Goal: Communication & Community: Answer question/provide support

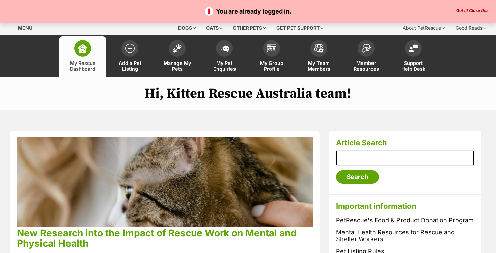
click at [467, 8] on button "Got it! Close this." at bounding box center [472, 10] width 37 height 5
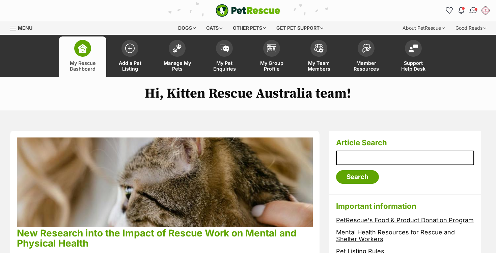
click at [471, 10] on img "Conversations" at bounding box center [473, 10] width 9 height 9
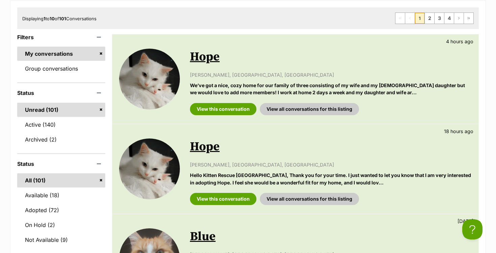
scroll to position [116, 0]
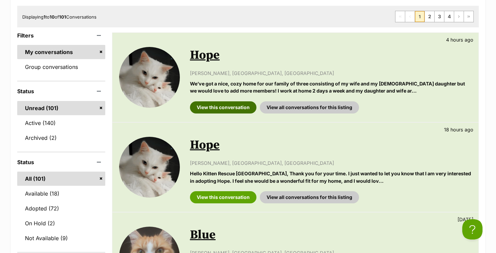
click at [231, 107] on link "View this conversation" at bounding box center [223, 107] width 66 height 12
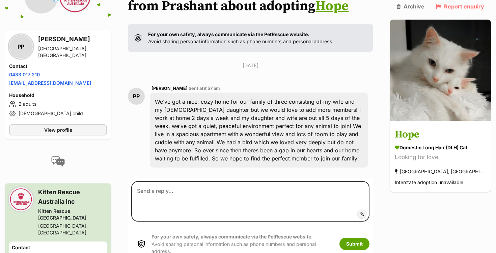
scroll to position [107, 0]
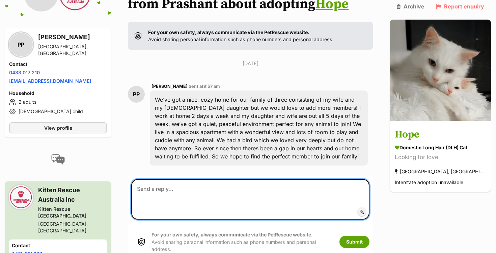
click at [215, 204] on textarea at bounding box center [250, 199] width 238 height 40
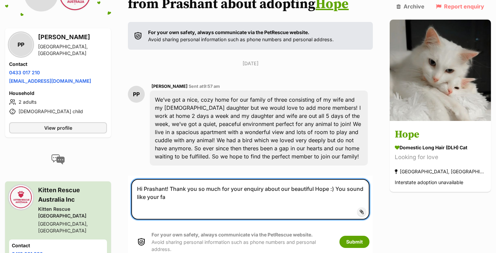
click at [344, 186] on textarea "Hi Prashant! Thank you so much for your enquiry about our beautiful Hope :) You…" at bounding box center [250, 199] width 238 height 40
click at [364, 189] on textarea "Hi Prashant! Thank you so much for your enquiry about our beautiful Hope :) It …" at bounding box center [250, 199] width 238 height 40
click at [361, 189] on textarea "Hi Prashant! Thank you so much for your enquiry about our beautiful Hope :) It …" at bounding box center [250, 199] width 238 height 40
click at [223, 209] on textarea "Hi Prashant! Thank you so much for your enquiry about our beautiful Hope :) It …" at bounding box center [250, 199] width 238 height 40
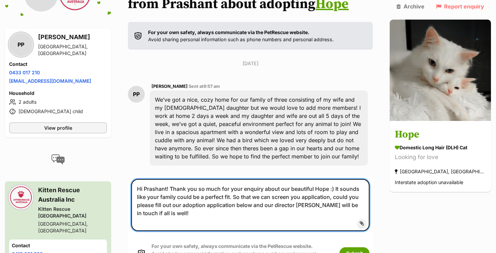
paste textarea "https://form.jotform.com/233493802363053"
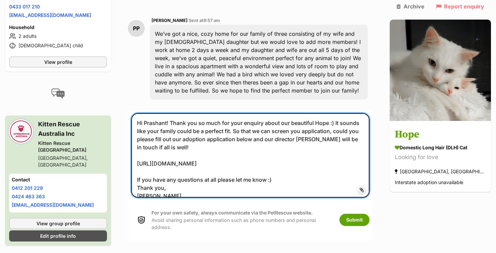
scroll to position [182, 0]
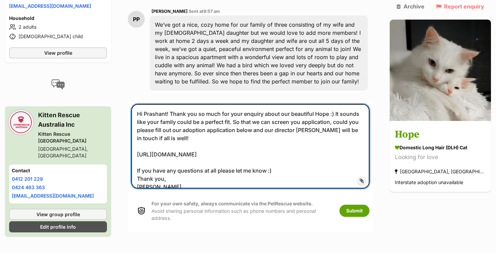
drag, startPoint x: 164, startPoint y: 184, endPoint x: 142, endPoint y: 101, distance: 86.2
click at [142, 101] on section "Kitten, you’ve received an enquiry from Prashant about adopting Hope For your o…" at bounding box center [250, 67] width 245 height 329
type textarea "Hi Prashant! Thank you so much for your enquiry about our beautiful Hope :) It …"
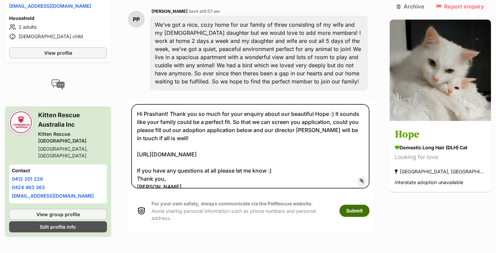
click at [369, 207] on button "Submit" at bounding box center [354, 210] width 30 height 12
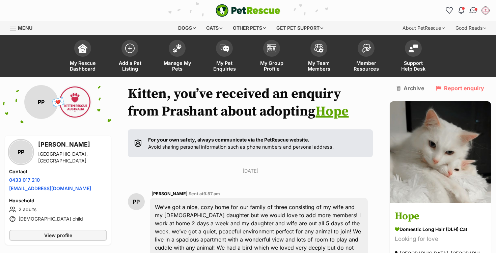
click at [472, 14] on link "Conversations" at bounding box center [473, 10] width 14 height 14
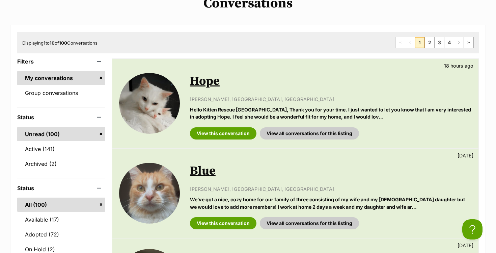
scroll to position [93, 0]
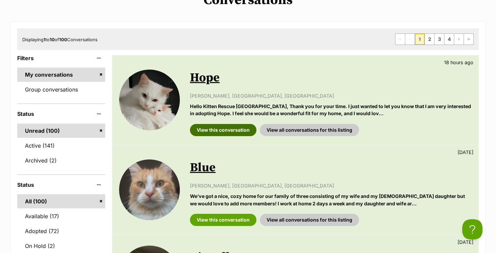
click at [216, 130] on link "View this conversation" at bounding box center [223, 130] width 66 height 12
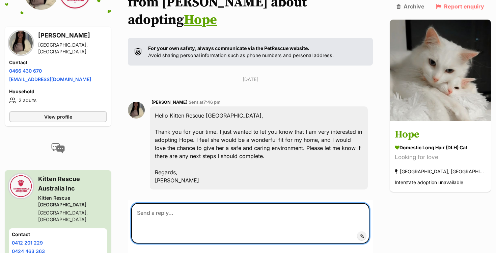
click at [181, 203] on textarea at bounding box center [250, 223] width 238 height 40
paste textarea "Hi Prashant! Thank you so much for your enquiry about our beautiful Hope :) It …"
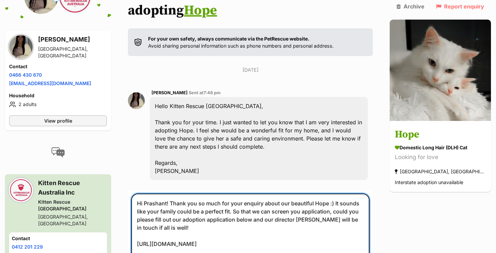
scroll to position [120, 0]
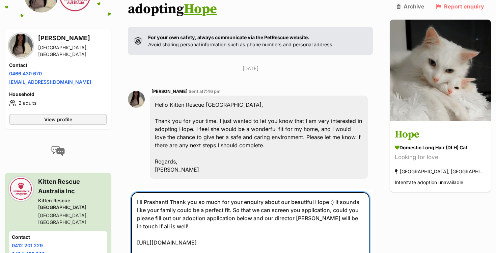
click at [159, 192] on textarea "Hi Prashant! Thank you so much for your enquiry about our beautiful Hope :) It …" at bounding box center [250, 234] width 238 height 84
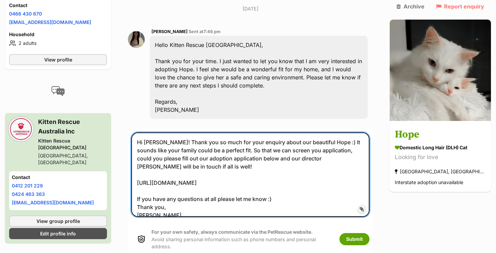
scroll to position [181, 0]
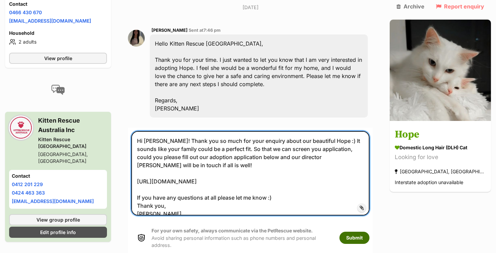
type textarea "Hi Skye! Thank you so much for your enquiry about our beautiful Hope :) It soun…"
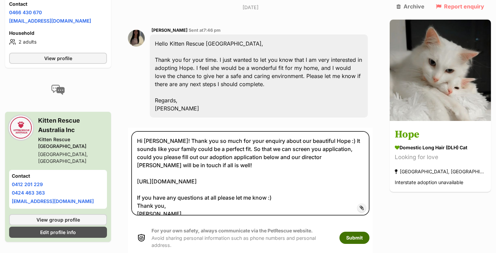
click at [369, 231] on button "Submit" at bounding box center [354, 237] width 30 height 12
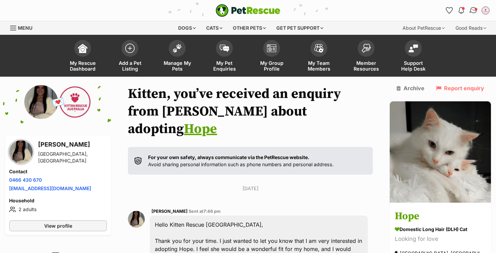
click at [474, 8] on img "Conversations" at bounding box center [473, 10] width 9 height 9
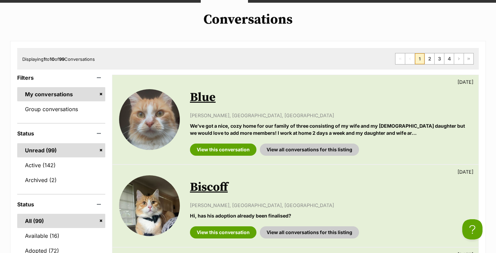
scroll to position [74, 0]
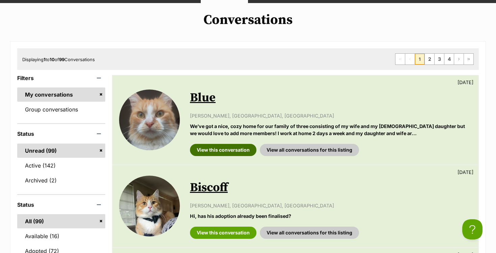
click at [211, 153] on link "View this conversation" at bounding box center [223, 150] width 66 height 12
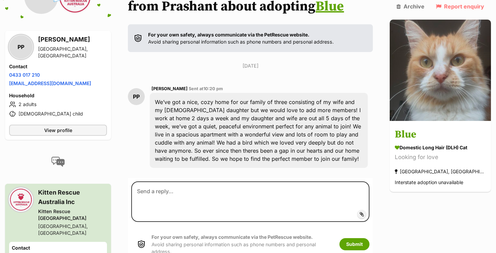
scroll to position [134, 0]
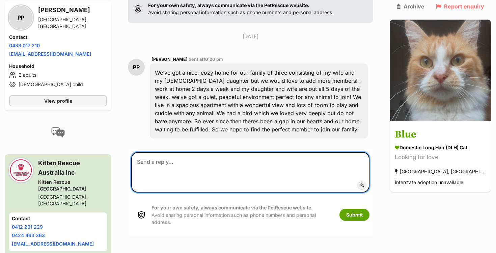
click at [190, 167] on textarea at bounding box center [250, 172] width 238 height 40
paste textarea "Hi Prashant! Thank you so much for your enquiry about our beautiful Hope :) It …"
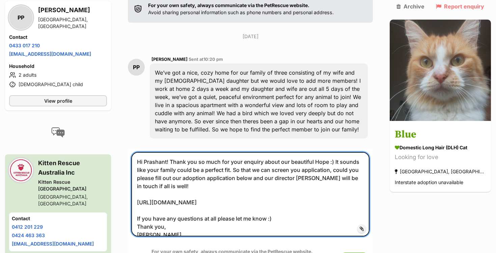
click at [165, 161] on textarea "Hi Prashant! Thank you so much for your enquiry about our beautiful Hope :) It …" at bounding box center [250, 194] width 238 height 84
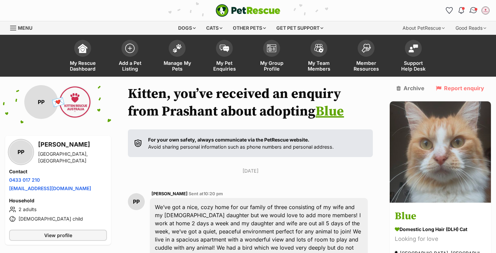
type textarea "Hi Prashant! Thank you so much for your enquiry about our beautiful Hope :) It …"
click at [474, 9] on img "Conversations" at bounding box center [473, 10] width 9 height 9
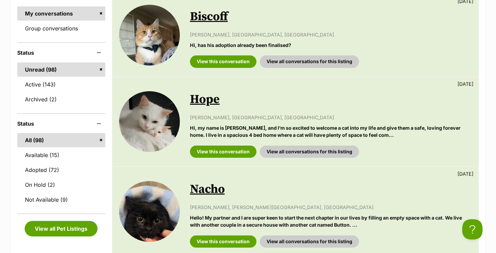
scroll to position [154, 0]
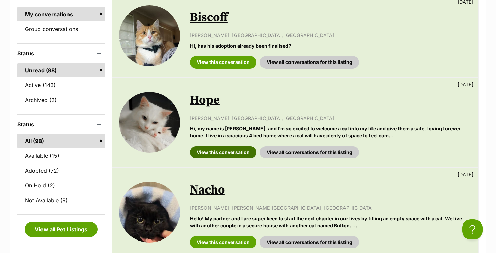
click at [217, 153] on link "View this conversation" at bounding box center [223, 152] width 66 height 12
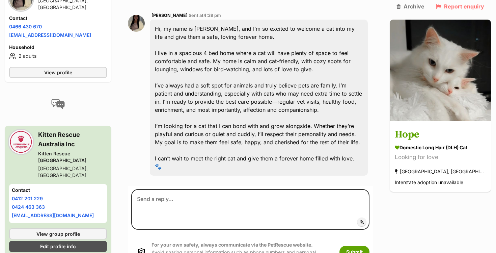
scroll to position [218, 0]
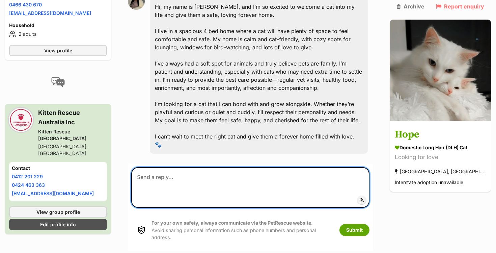
click at [217, 167] on textarea at bounding box center [250, 187] width 238 height 40
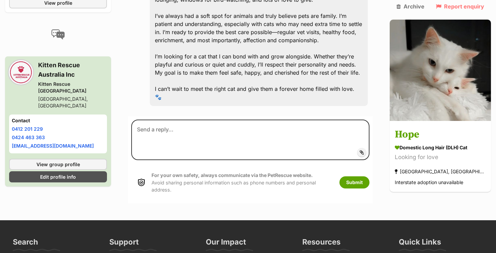
scroll to position [266, 0]
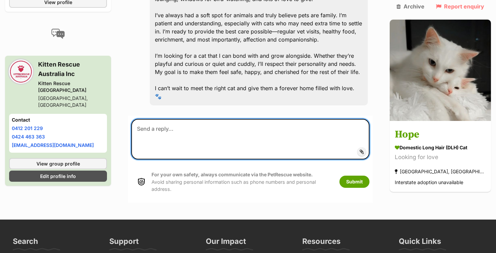
click at [200, 119] on textarea at bounding box center [250, 139] width 238 height 40
type textarea "h"
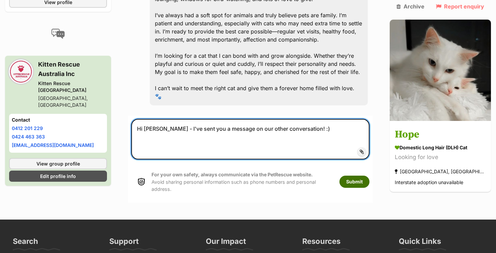
type textarea "Hi Skye - I've sent you a message on our other conversation! :)"
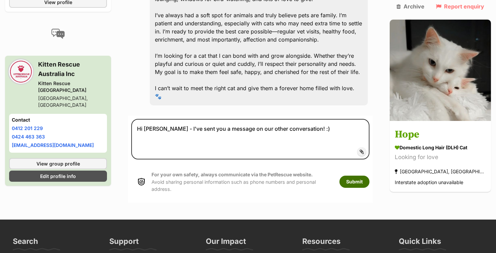
click at [369, 175] on button "Submit" at bounding box center [354, 181] width 30 height 12
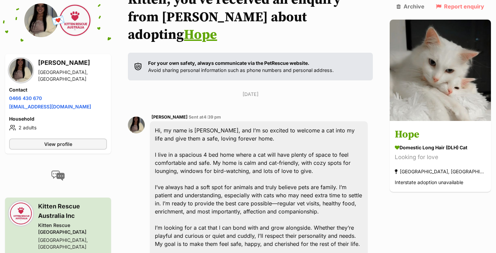
scroll to position [0, 0]
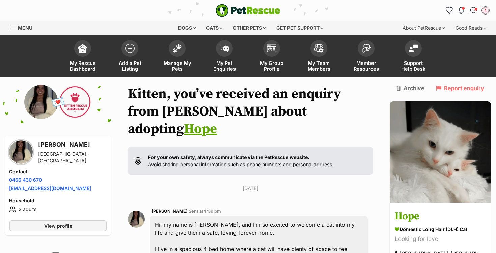
click at [474, 9] on img "Conversations" at bounding box center [473, 10] width 9 height 9
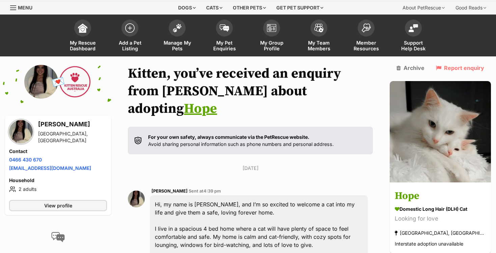
scroll to position [21, 0]
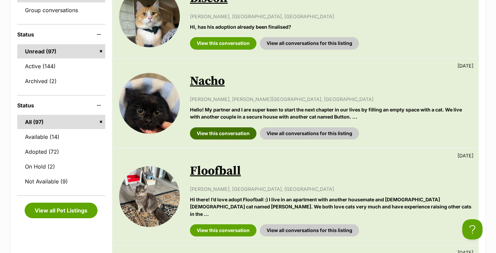
click at [206, 132] on link "View this conversation" at bounding box center [223, 133] width 66 height 12
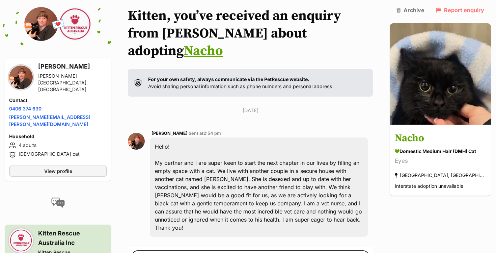
scroll to position [108, 0]
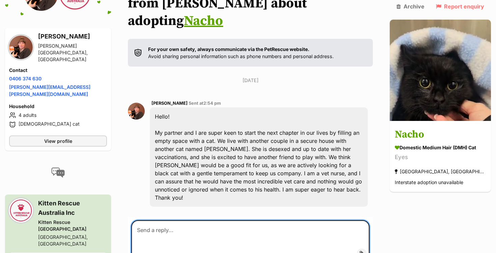
click at [176, 220] on textarea at bounding box center [250, 240] width 238 height 40
paste textarea "Hi Prashant! Thank you so much for your enquiry about our beautiful Hope :) It …"
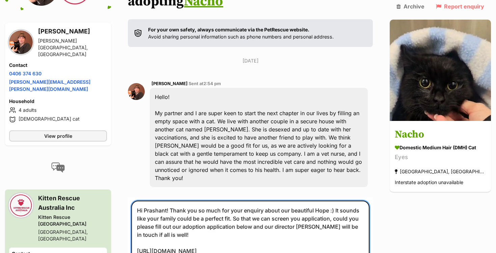
scroll to position [136, 0]
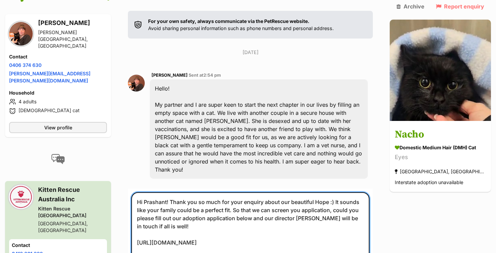
click at [150, 192] on textarea "Hi Prashant! Thank you so much for your enquiry about our beautiful Hope :) It …" at bounding box center [250, 238] width 238 height 92
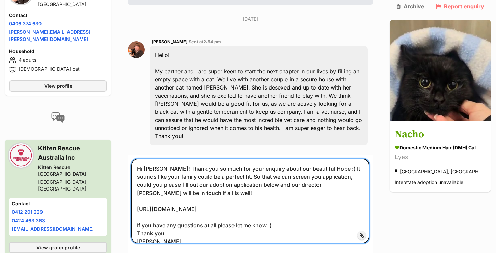
scroll to position [176, 0]
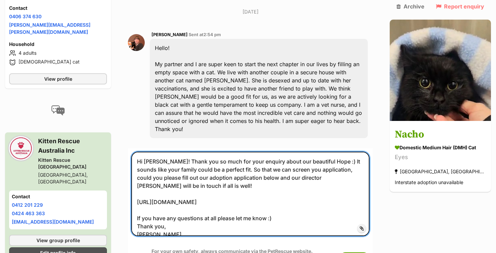
click at [309, 151] on textarea "Hi Erin! Thank you so much for your enquiry about our beautiful Hope :) It soun…" at bounding box center [250, 193] width 238 height 84
type textarea "Hi Erin! Thank you so much for your enquiry about our beautiful Nacho :) It sou…"
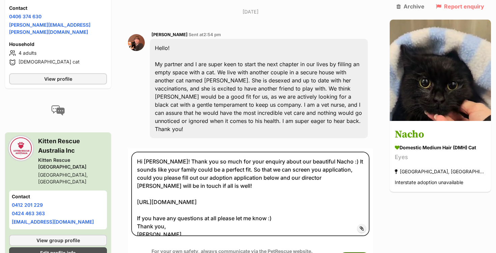
click at [362, 252] on button "Submit" at bounding box center [354, 258] width 30 height 12
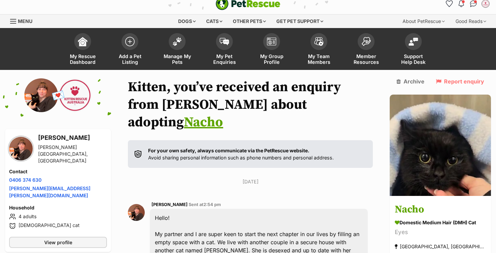
scroll to position [0, 0]
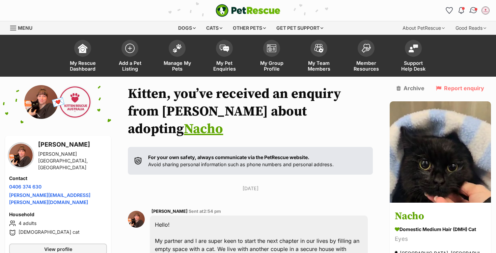
click at [471, 14] on link "Conversations" at bounding box center [473, 10] width 14 height 14
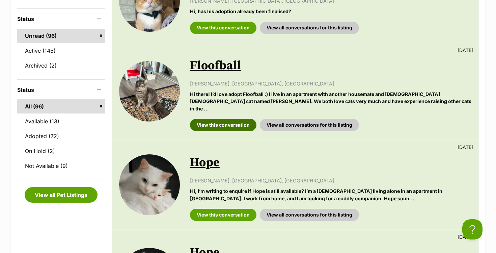
click at [224, 119] on link "View this conversation" at bounding box center [223, 125] width 66 height 12
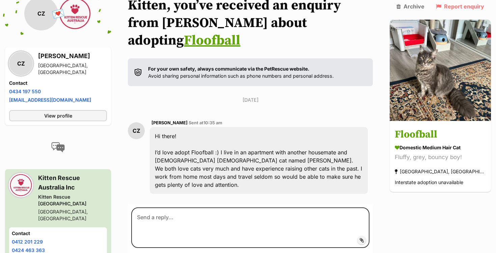
scroll to position [97, 0]
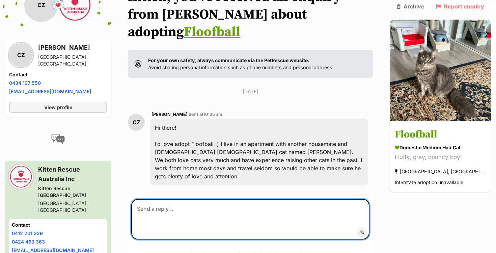
click at [175, 200] on textarea at bounding box center [250, 219] width 238 height 40
paste textarea "Hi Prashant! Thank you so much for your enquiry about our beautiful Hope :) It …"
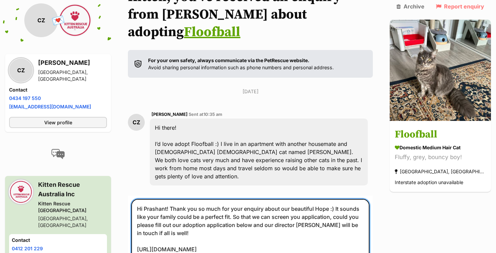
click at [162, 199] on textarea "Hi Prashant! Thank you so much for your enquiry about our beautiful Hope :) It …" at bounding box center [250, 241] width 238 height 84
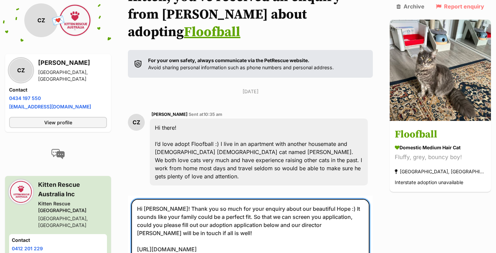
click at [322, 199] on textarea "Hi [PERSON_NAME]! Thank you so much for your enquiry about our beautiful Hope :…" at bounding box center [250, 241] width 238 height 84
click at [322, 199] on textarea "Hi Chloe! Thank you so much for your enquiry about our beautiful Hope :) It sou…" at bounding box center [250, 241] width 238 height 84
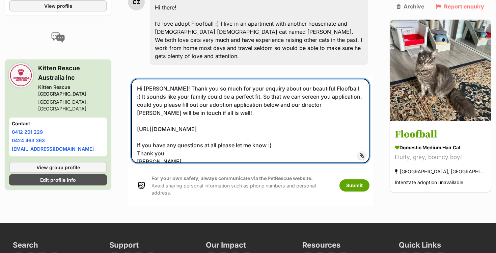
scroll to position [218, 0]
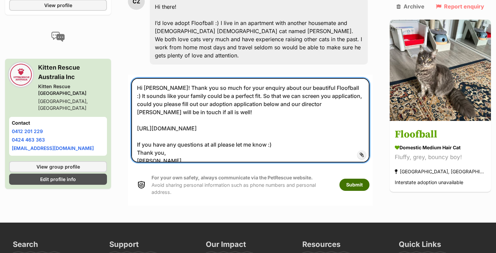
type textarea "Hi Chloe! Thank you so much for your enquiry about our beautiful Floofball :) I…"
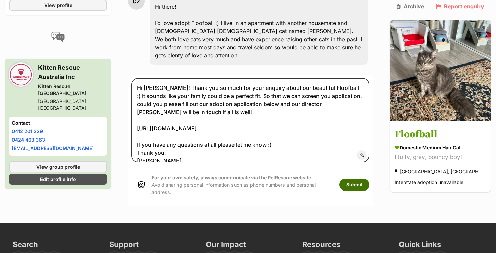
click at [367, 178] on button "Submit" at bounding box center [354, 184] width 30 height 12
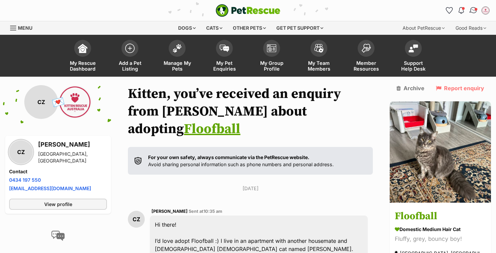
click at [476, 9] on span "Conversations" at bounding box center [475, 8] width 3 height 3
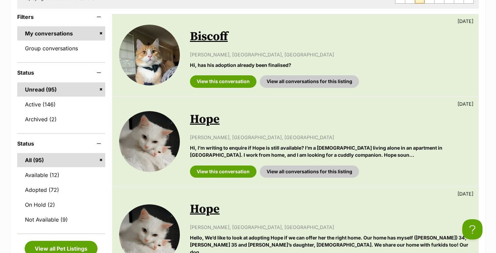
click at [208, 162] on div "View this conversation View all conversations for this listing" at bounding box center [331, 168] width 282 height 17
click at [208, 168] on link "View this conversation" at bounding box center [223, 171] width 66 height 12
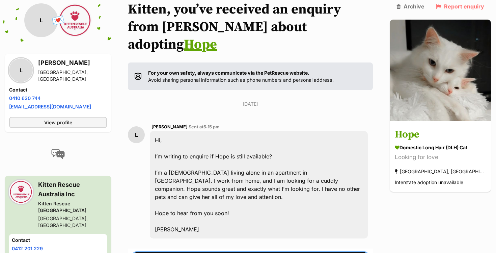
paste textarea "Hi Prashant! Thank you so much for your enquiry about our beautiful Hope :) It …"
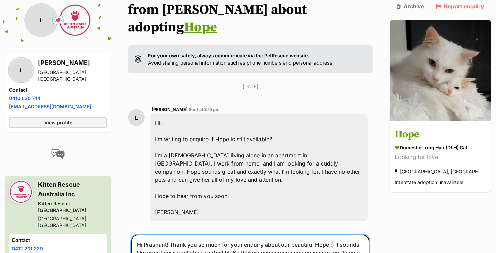
scroll to position [136, 0]
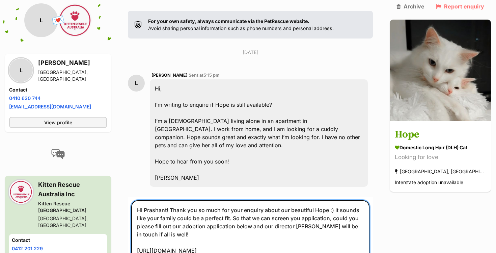
click at [158, 200] on textarea "Hi Prashant! Thank you so much for your enquiry about our beautiful Hope :) It …" at bounding box center [250, 242] width 238 height 84
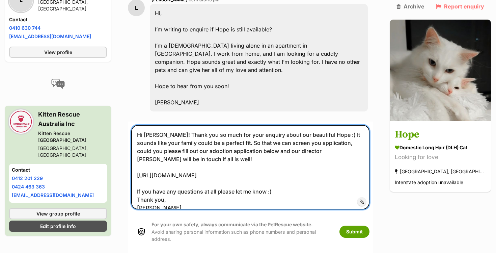
scroll to position [211, 0]
type textarea "Hi [PERSON_NAME]! Thank you so much for your enquiry about our beautiful Hope :…"
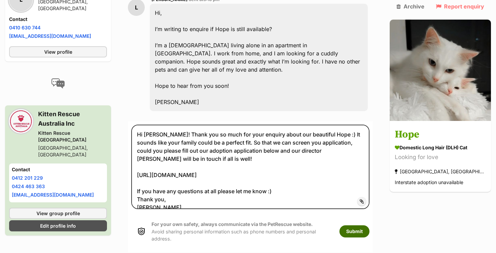
click at [368, 225] on button "Submit" at bounding box center [354, 231] width 30 height 12
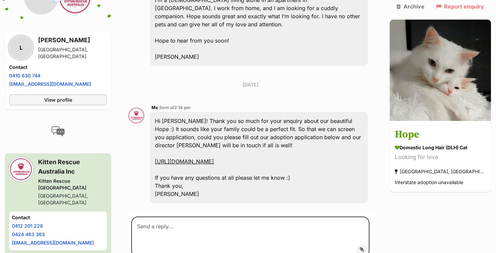
scroll to position [258, 0]
